Goal: Navigation & Orientation: Go to known website

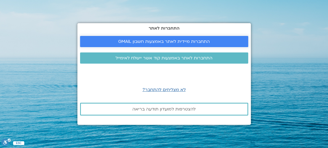
click at [177, 42] on span "התחברות מיידית לאתר באמצעות חשבון GMAIL" at bounding box center [164, 41] width 92 height 5
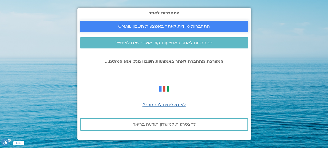
click at [167, 26] on span "התחברות מיידית לאתר באמצעות חשבון GMAIL" at bounding box center [164, 26] width 92 height 5
click at [167, 27] on span "התחברות מיידית לאתר באמצעות חשבון GMAIL" at bounding box center [164, 26] width 92 height 5
click at [176, 63] on p "המערכת מתחברת לאתר באמצעות חשבון גוגל, אנא המתינו..." at bounding box center [164, 61] width 168 height 5
click at [184, 45] on span "התחברות לאתר באמצעות קוד אשר יישלח לאימייל" at bounding box center [164, 43] width 97 height 5
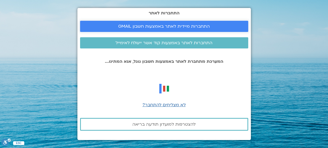
click at [185, 25] on span "התחברות מיידית לאתר באמצעות חשבון GMAIL" at bounding box center [164, 26] width 92 height 5
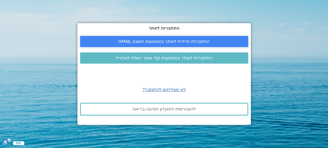
click at [165, 42] on span "התחברות מיידית לאתר באמצעות חשבון GMAIL" at bounding box center [164, 41] width 92 height 5
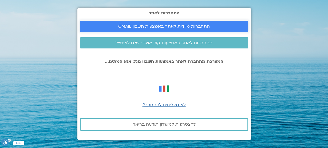
click at [168, 25] on span "התחברות מיידית לאתר באמצעות חשבון GMAIL" at bounding box center [164, 26] width 92 height 5
